Goal: Task Accomplishment & Management: Complete application form

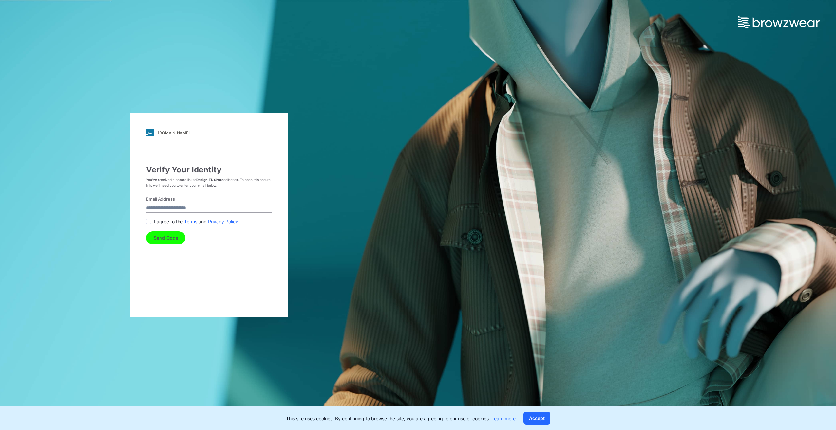
click at [183, 209] on input "Email Address" at bounding box center [209, 208] width 126 height 9
type input "**********"
click at [166, 236] on button "Send Code" at bounding box center [165, 238] width 39 height 13
click at [172, 248] on button "Send Code" at bounding box center [165, 244] width 39 height 13
click at [150, 228] on span at bounding box center [148, 228] width 5 height 5
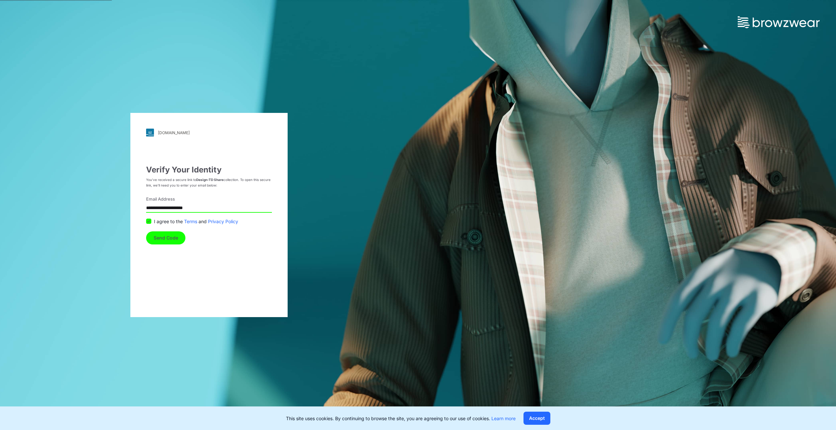
click at [168, 237] on button "Send Code" at bounding box center [165, 238] width 39 height 13
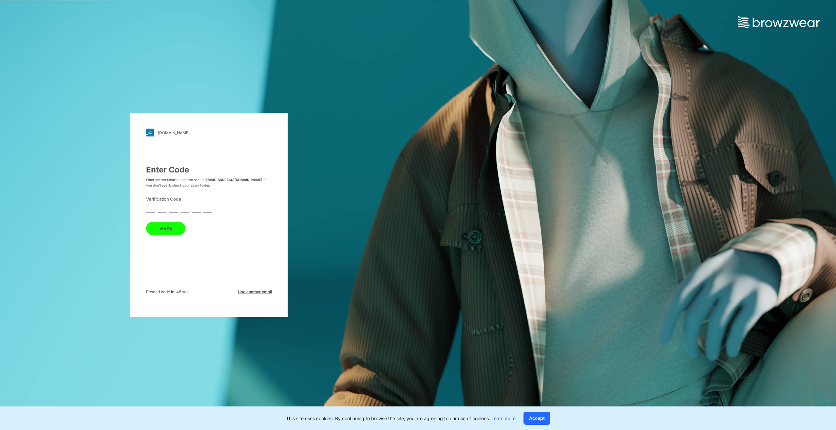
click at [151, 208] on input "text" at bounding box center [150, 208] width 9 height 9
type input "*"
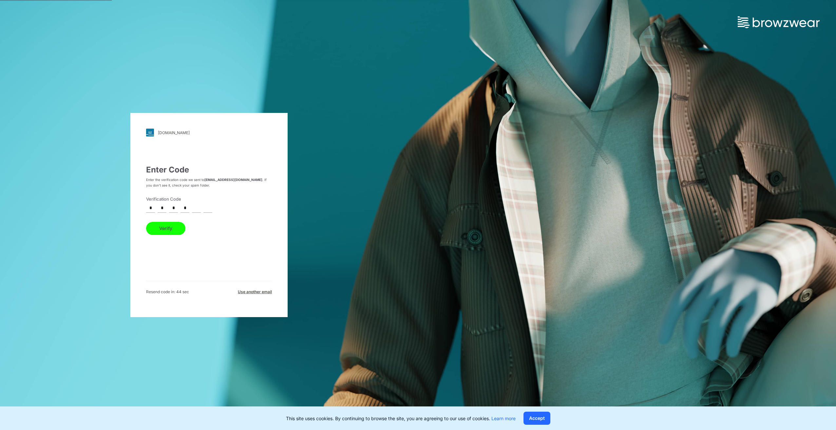
type input "*"
click at [146, 222] on button "Verify" at bounding box center [165, 228] width 39 height 13
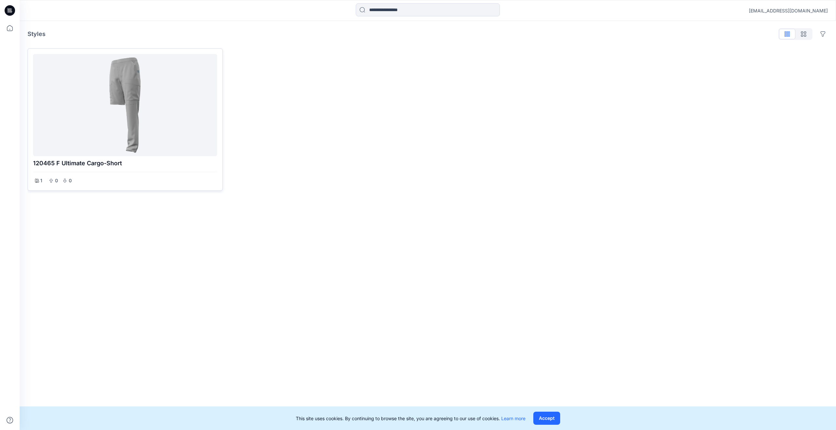
click at [138, 105] on div at bounding box center [125, 105] width 179 height 97
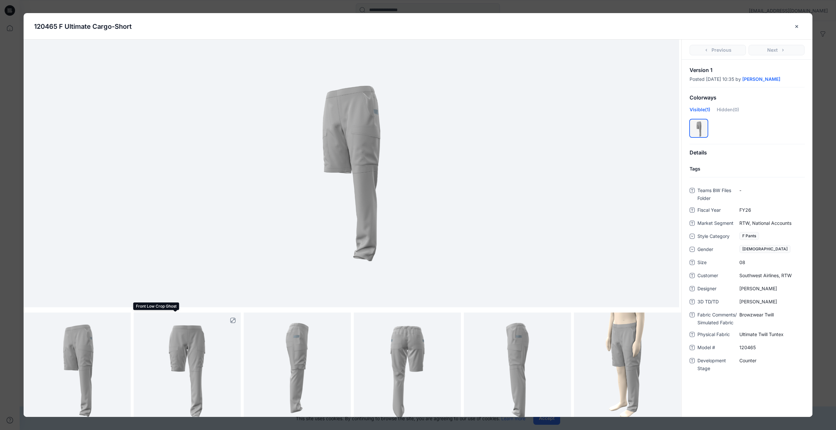
click at [179, 378] on img at bounding box center [186, 366] width 85 height 107
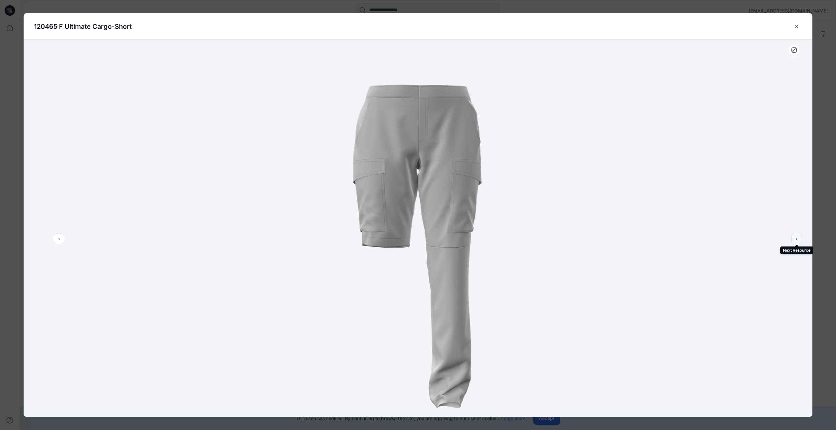
click at [798, 239] on icon "next" at bounding box center [796, 238] width 5 height 5
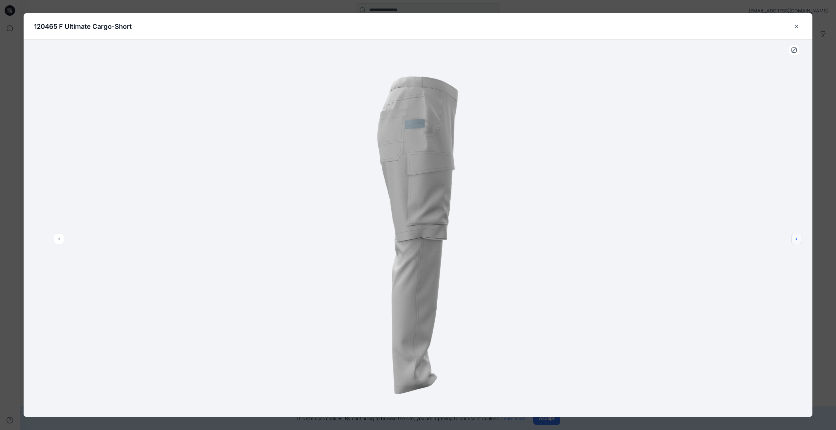
click at [798, 239] on icon "next" at bounding box center [796, 238] width 5 height 5
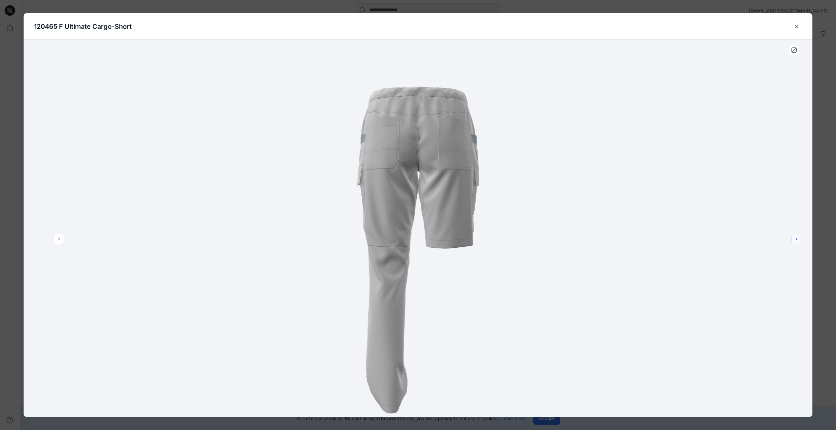
click at [798, 239] on icon "next" at bounding box center [796, 238] width 5 height 5
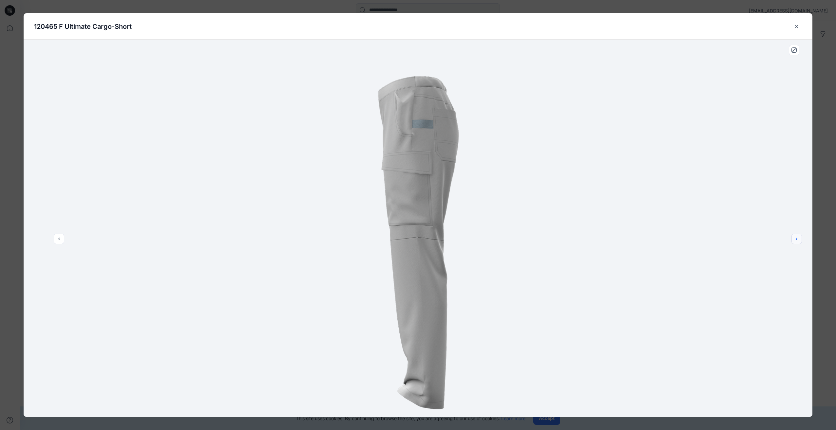
click at [798, 239] on icon "next" at bounding box center [796, 238] width 5 height 5
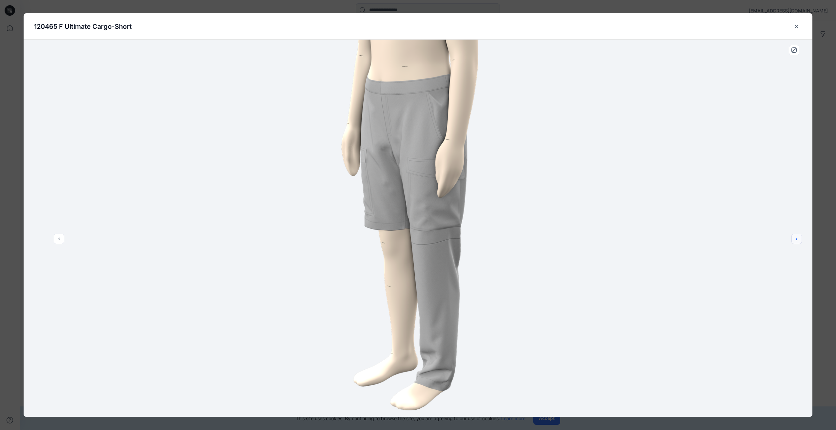
click at [798, 239] on icon "next" at bounding box center [796, 238] width 5 height 5
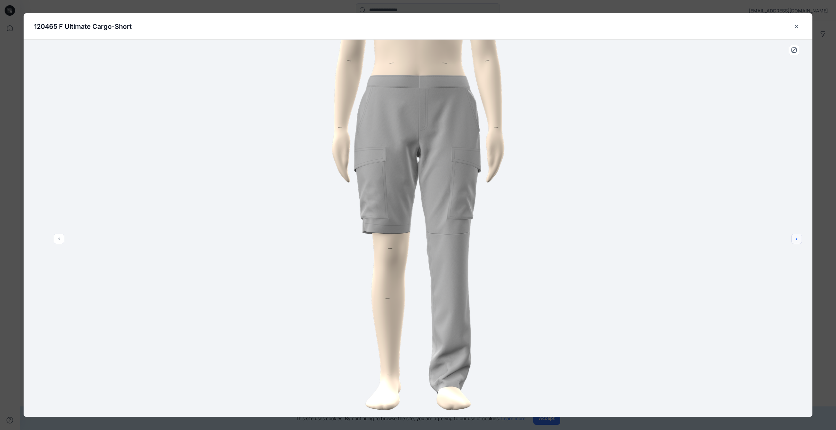
click at [798, 239] on icon "next" at bounding box center [796, 238] width 5 height 5
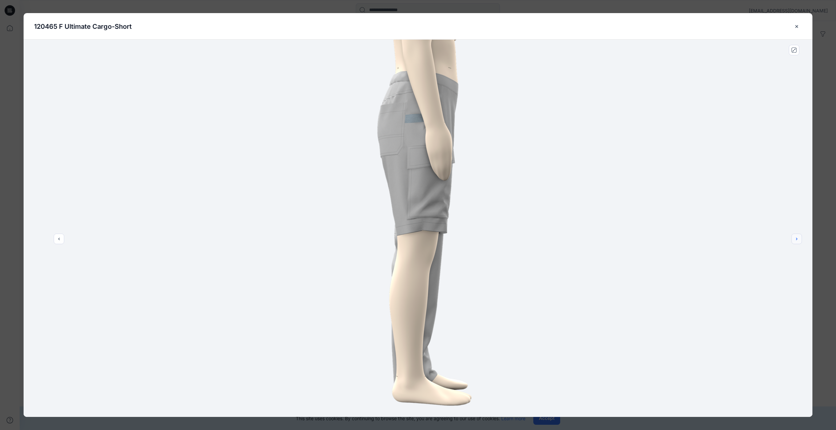
click at [798, 239] on icon "next" at bounding box center [796, 238] width 5 height 5
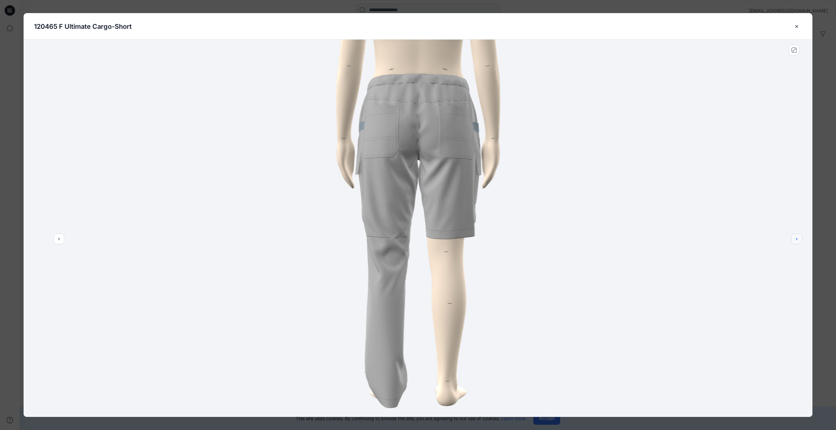
click at [798, 239] on icon "next" at bounding box center [796, 238] width 5 height 5
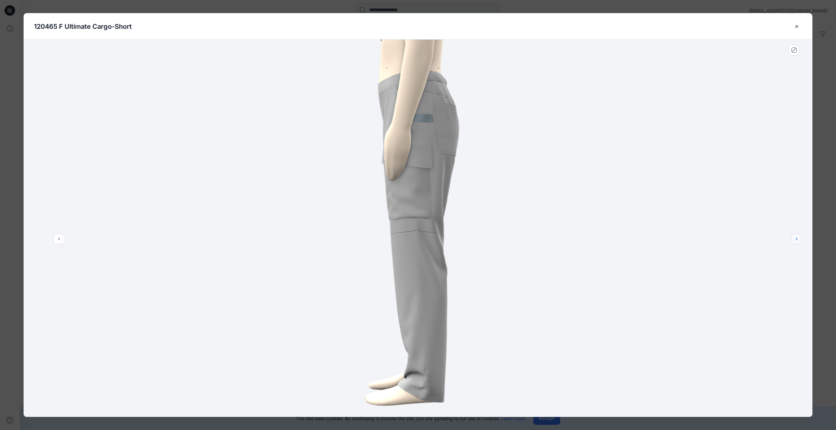
click at [798, 239] on icon "next" at bounding box center [796, 238] width 5 height 5
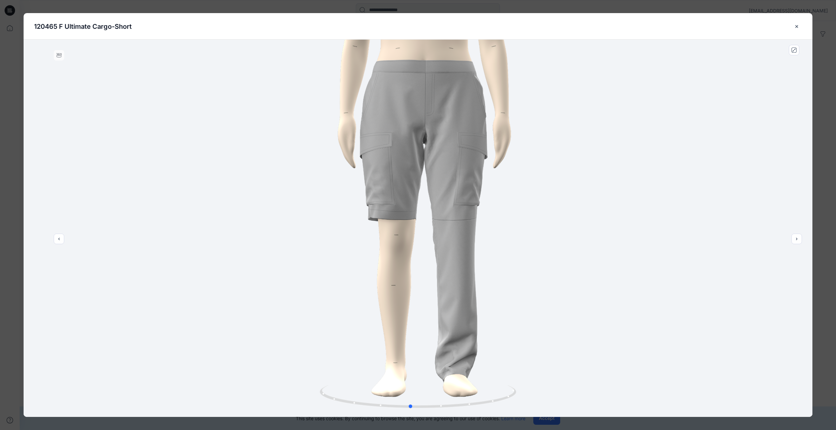
click at [472, 257] on div at bounding box center [418, 229] width 789 height 378
drag, startPoint x: 437, startPoint y: 310, endPoint x: 648, endPoint y: 284, distance: 212.6
click at [648, 284] on div at bounding box center [418, 229] width 789 height 378
